Goal: Task Accomplishment & Management: Use online tool/utility

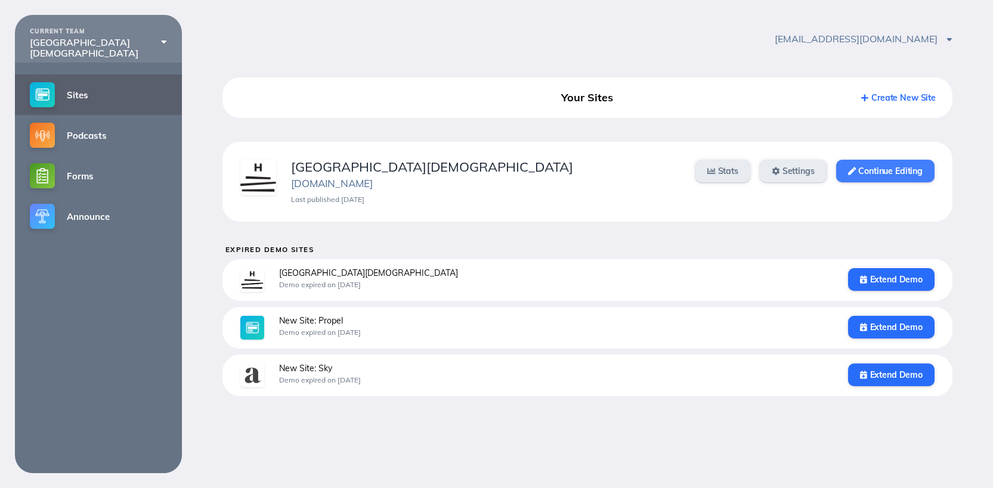
click at [848, 166] on link "Continue Editing" at bounding box center [885, 171] width 98 height 23
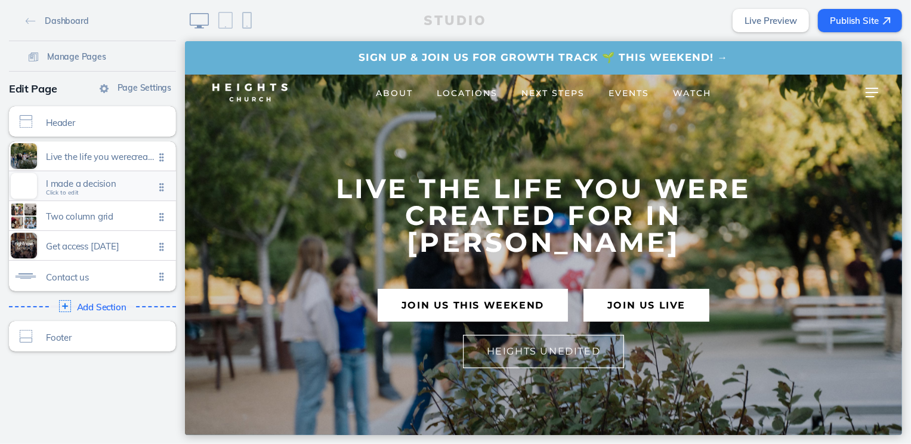
click at [122, 182] on span "I made a decision" at bounding box center [100, 183] width 109 height 10
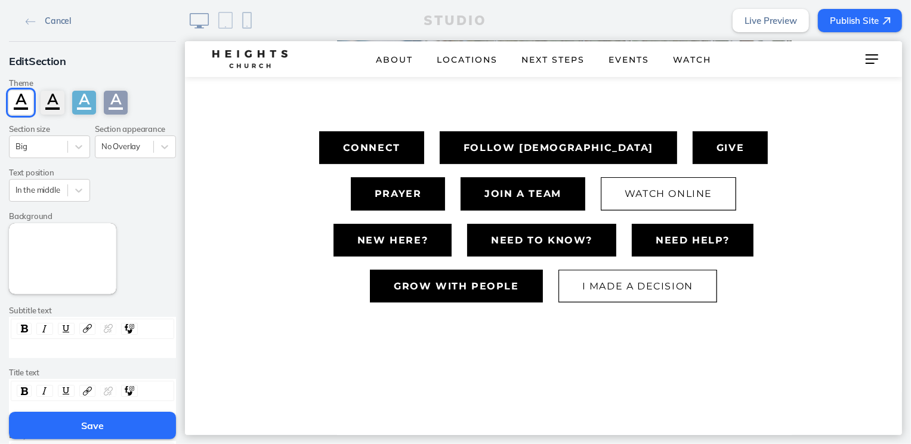
click at [45, 24] on span "Cancel" at bounding box center [58, 21] width 26 height 11
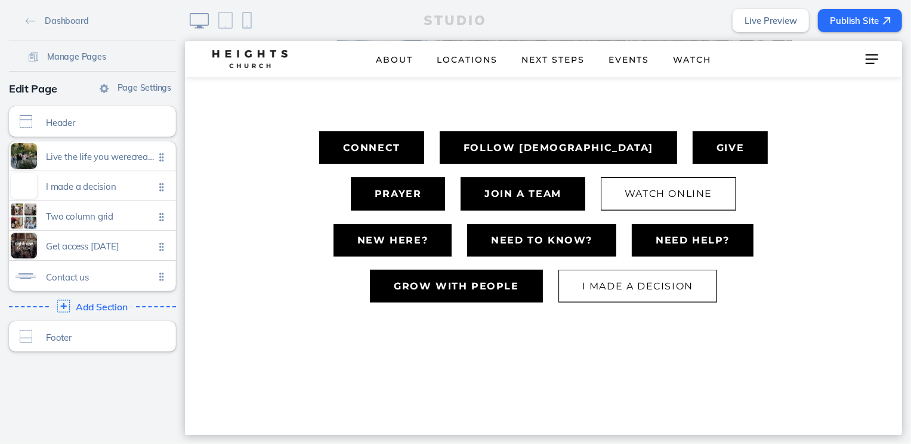
click at [88, 307] on span "Add Section" at bounding box center [102, 307] width 52 height 11
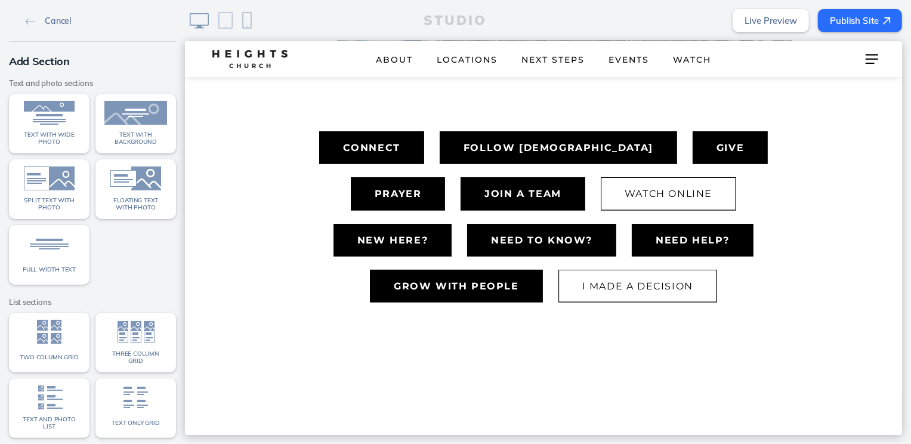
click at [50, 17] on span "Cancel" at bounding box center [58, 21] width 26 height 11
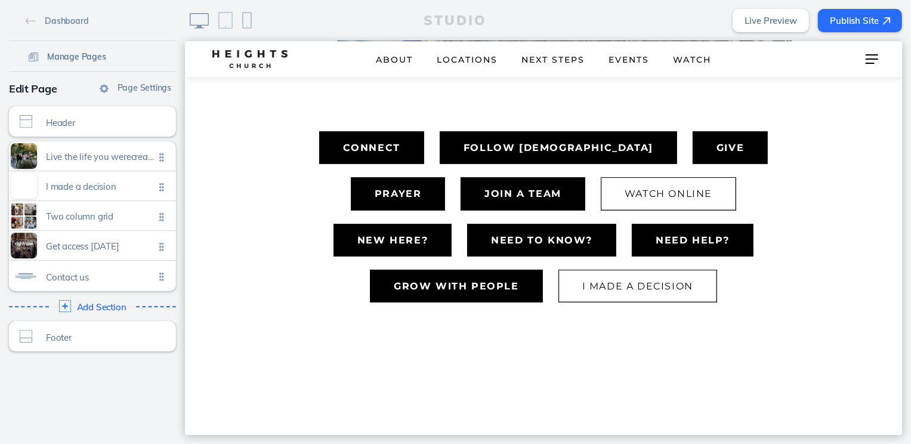
click at [76, 55] on span "Manage Pages" at bounding box center [76, 56] width 59 height 11
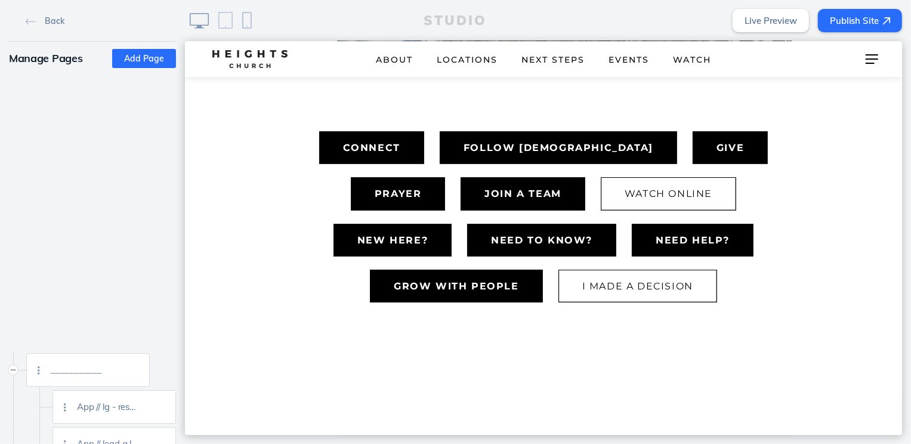
scroll to position [1314, 0]
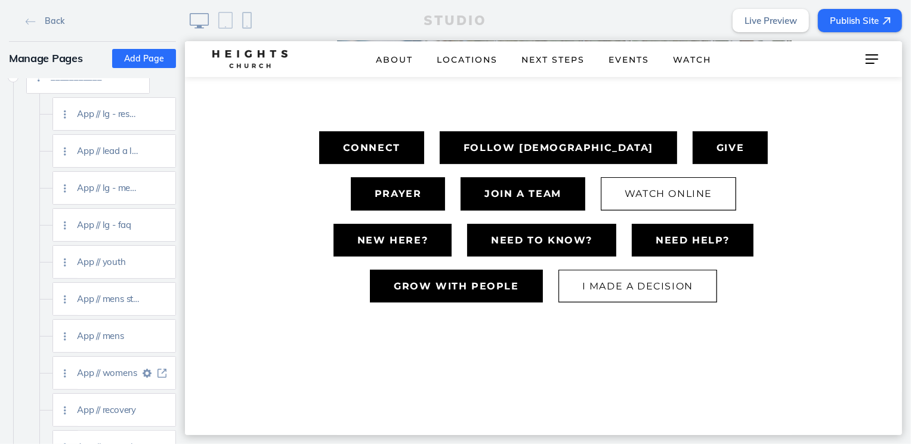
click at [165, 372] on img at bounding box center [161, 373] width 9 height 9
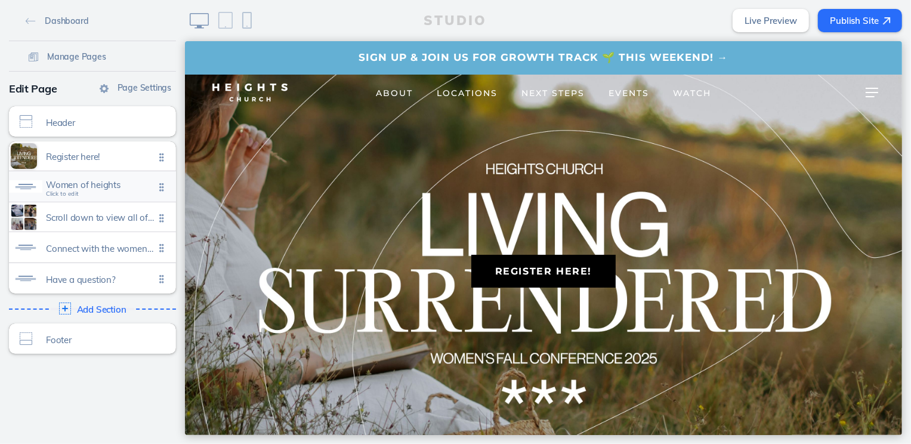
click at [113, 191] on span "Women of heights Click to edit" at bounding box center [100, 188] width 109 height 10
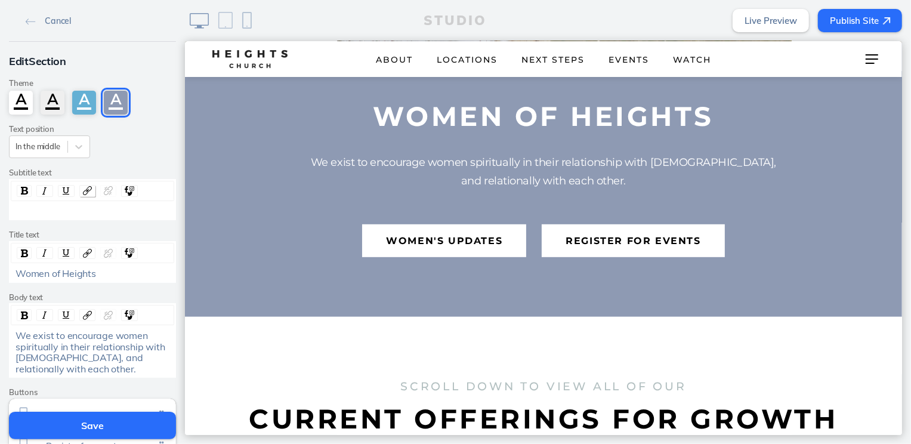
scroll to position [426, 0]
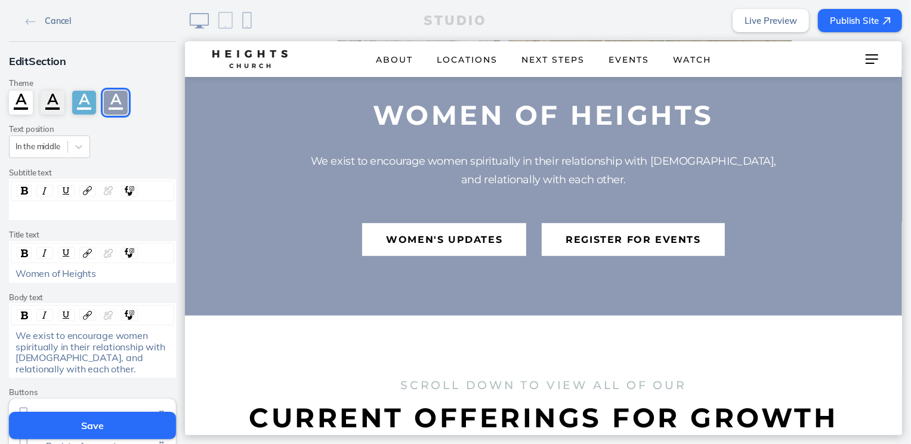
click at [52, 24] on span "Cancel" at bounding box center [58, 21] width 26 height 11
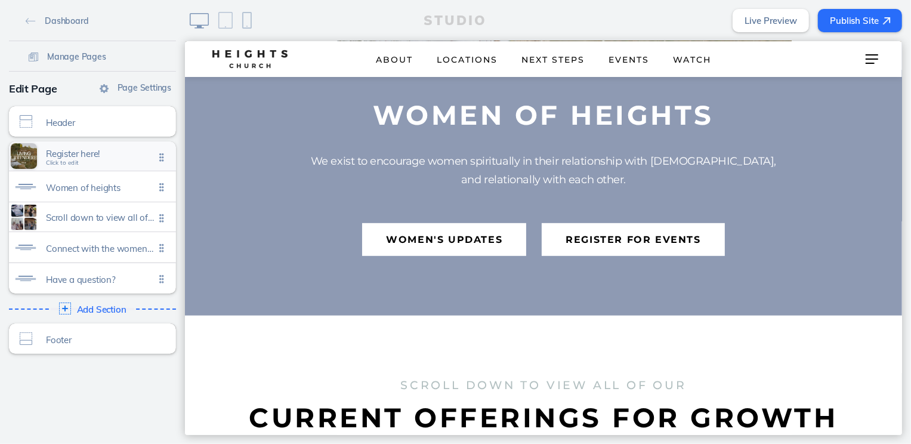
click at [77, 166] on div "Register here! Click to edit" at bounding box center [92, 155] width 167 height 29
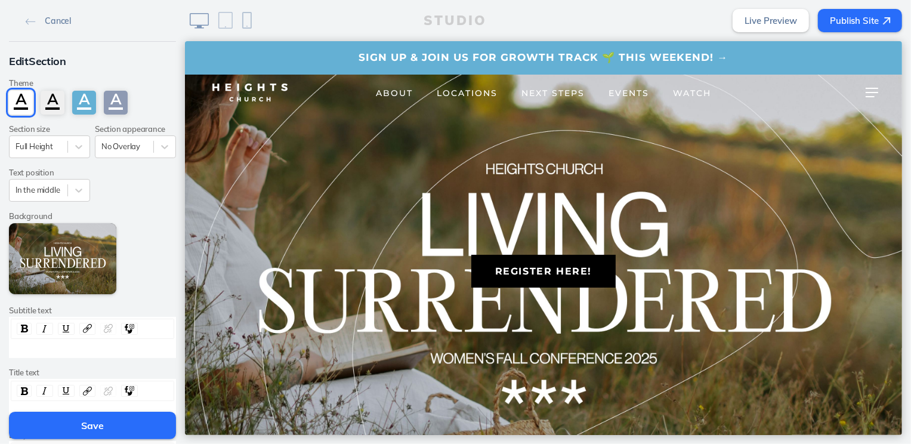
scroll to position [161, 0]
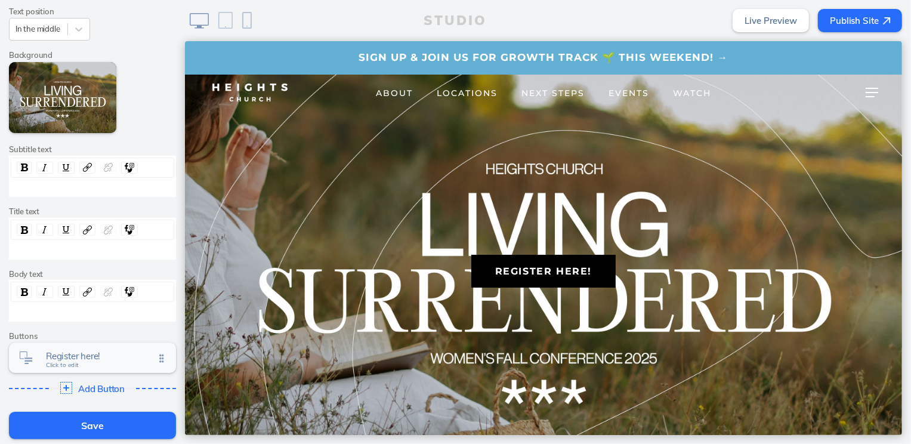
click at [67, 358] on span "Register here!" at bounding box center [100, 356] width 109 height 10
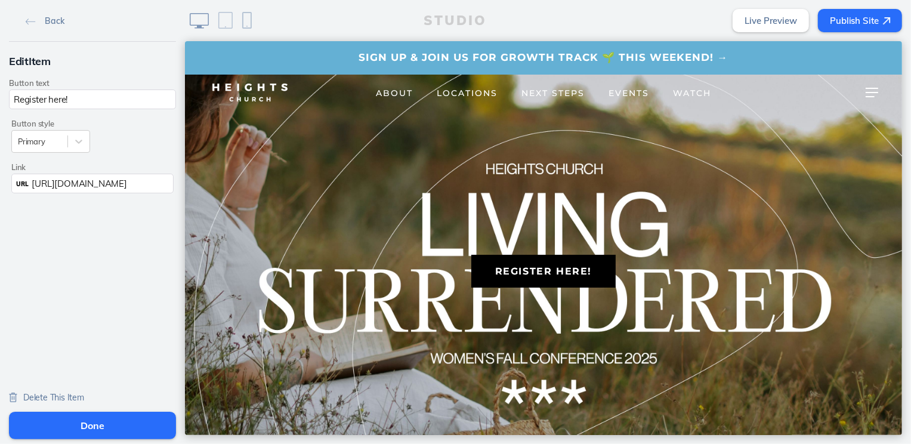
click at [74, 184] on span "[URL][DOMAIN_NAME]" at bounding box center [79, 183] width 95 height 11
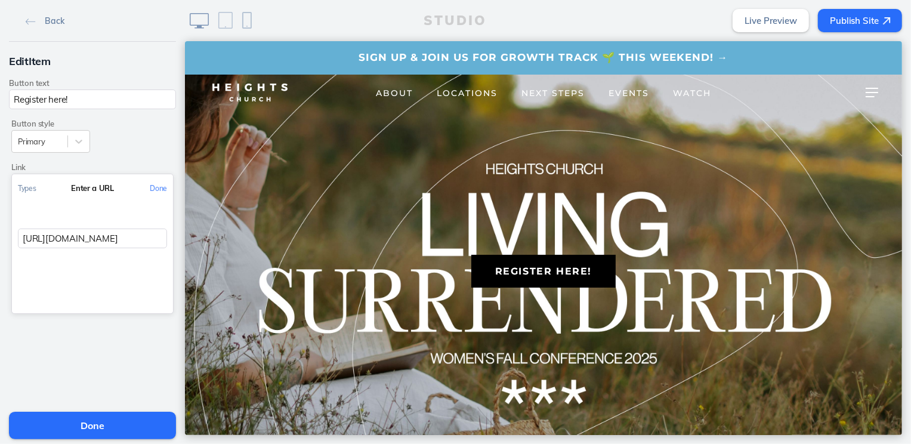
click at [85, 239] on input "[URL][DOMAIN_NAME]" at bounding box center [92, 238] width 149 height 20
paste input "279"
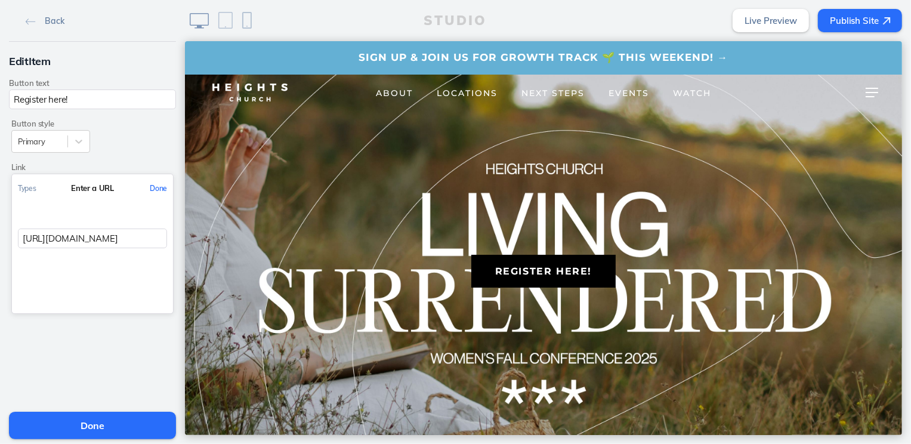
type input "[URL][DOMAIN_NAME]"
click at [156, 187] on button "Done" at bounding box center [158, 188] width 29 height 27
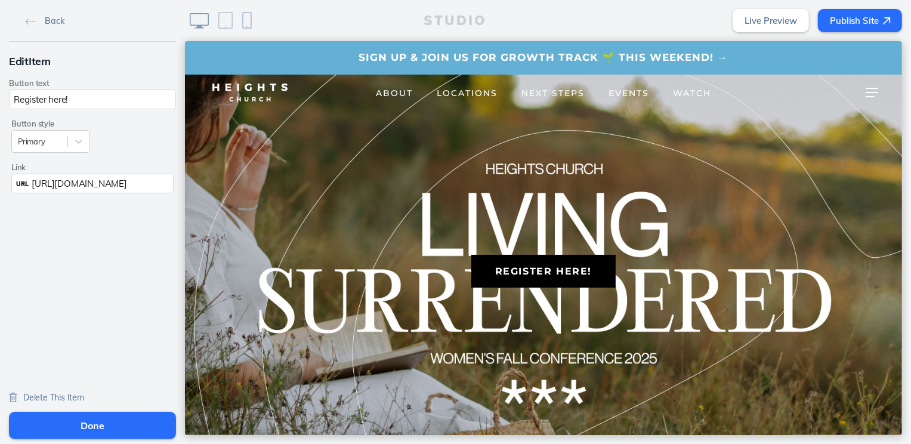
click at [126, 427] on button "Done" at bounding box center [92, 425] width 167 height 27
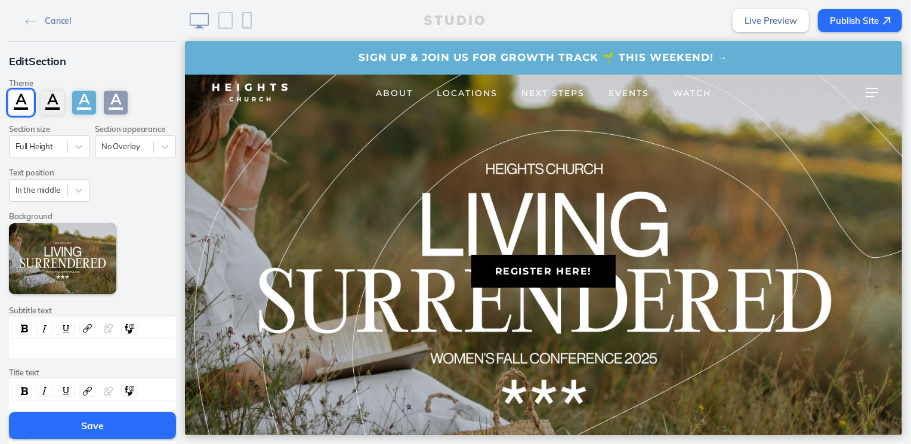
click at [126, 425] on button "Save" at bounding box center [92, 425] width 167 height 27
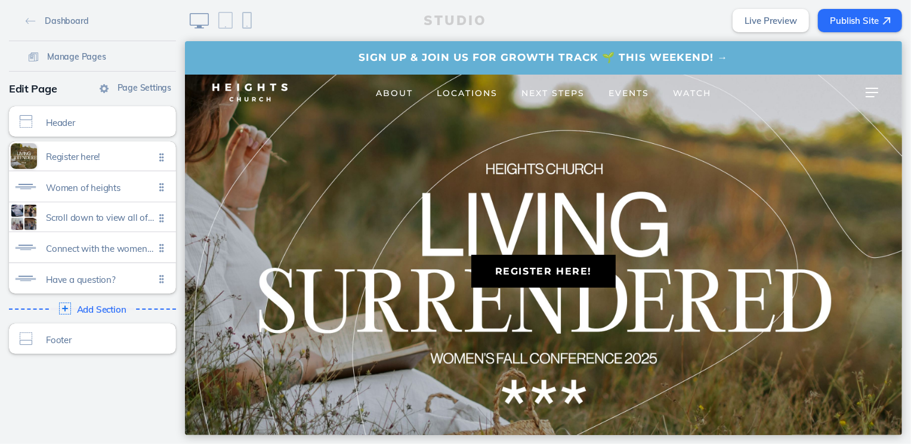
click at [842, 13] on button "Publish Site" at bounding box center [860, 20] width 84 height 23
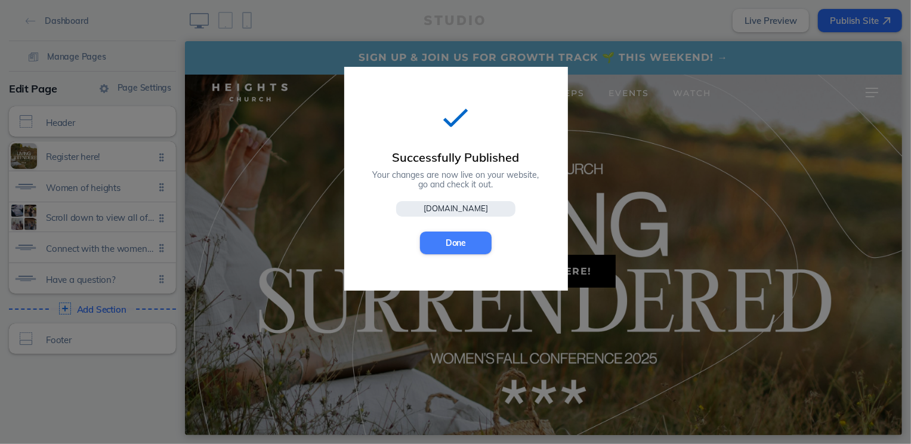
drag, startPoint x: 431, startPoint y: 241, endPoint x: 35, endPoint y: 259, distance: 397.0
click at [431, 241] on button "Done" at bounding box center [456, 242] width 72 height 23
